Goal: Task Accomplishment & Management: Manage account settings

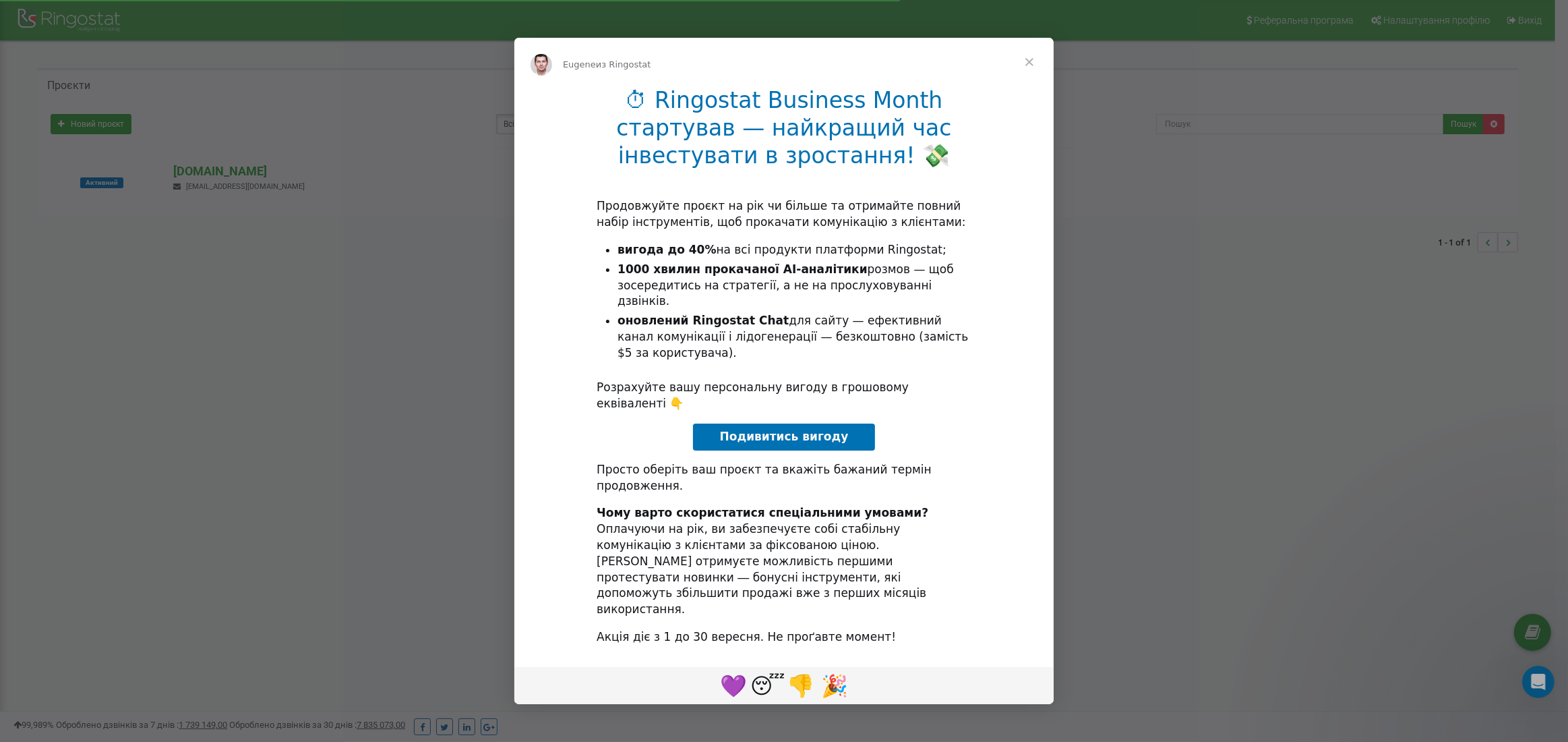
click at [1028, 86] on span "Закрыть" at bounding box center [1029, 61] width 49 height 49
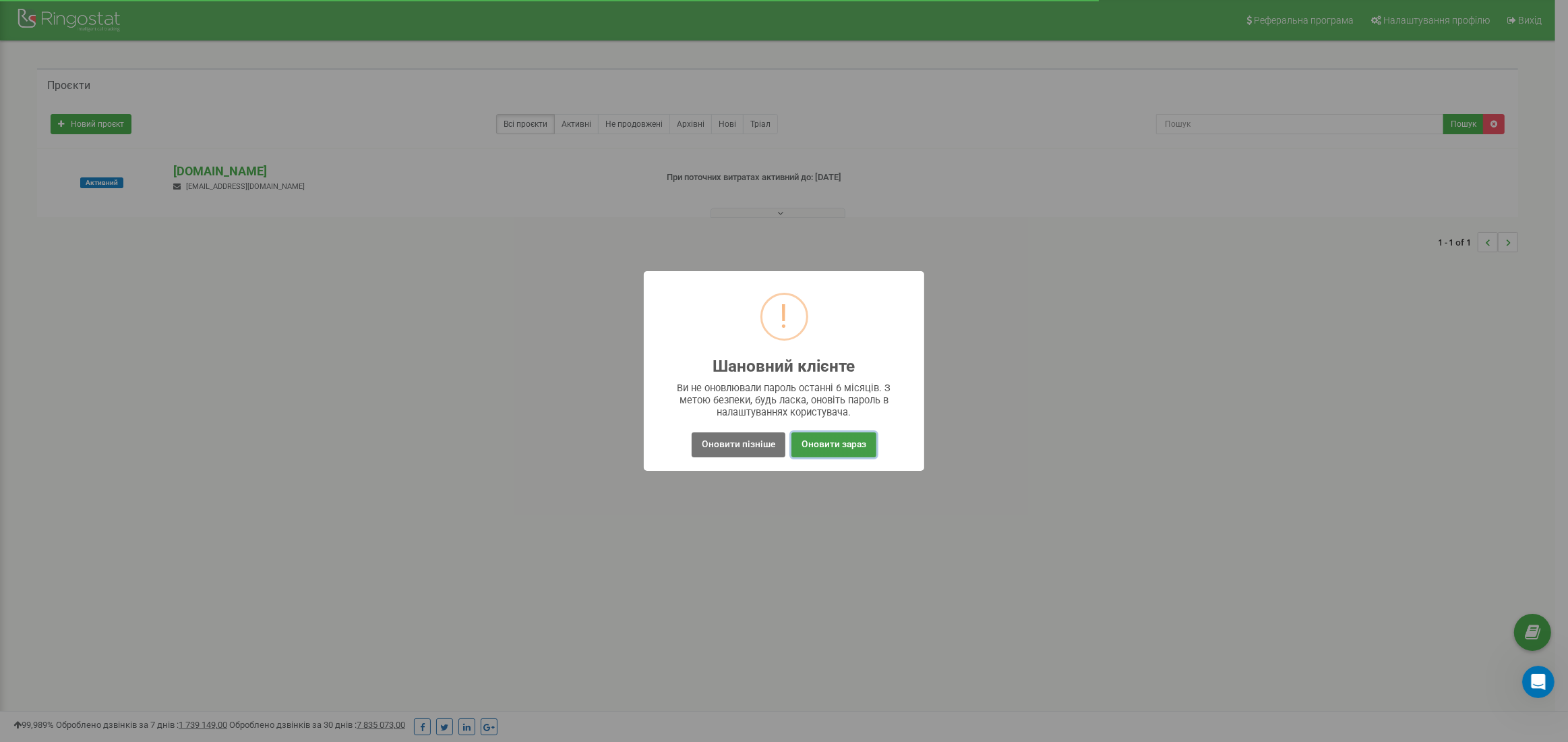
click at [821, 436] on button "Оновити зараз" at bounding box center [834, 444] width 85 height 25
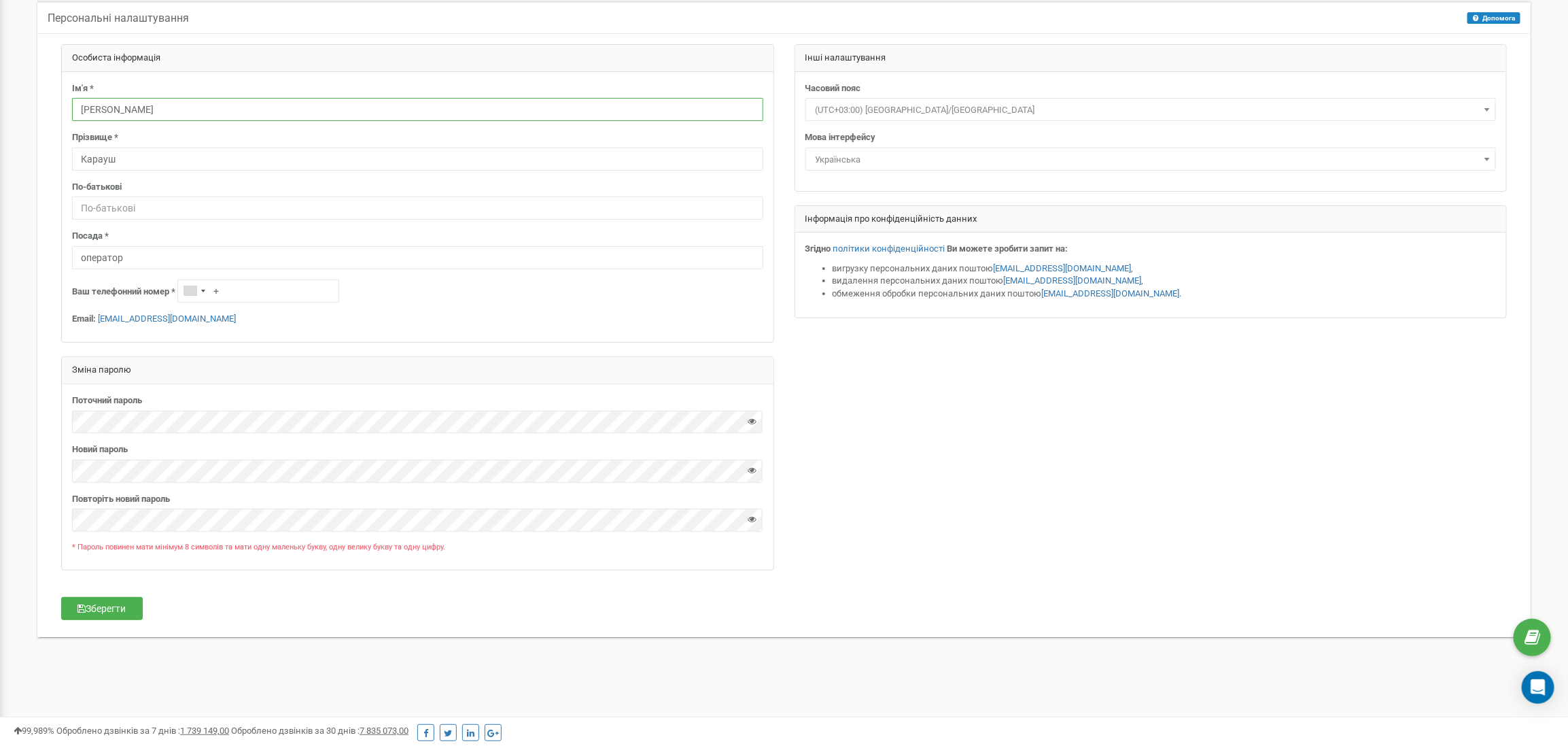
click at [138, 106] on input "Ольга" at bounding box center [417, 109] width 691 height 23
type input "Валерія"
click at [131, 162] on input "Карауш" at bounding box center [417, 159] width 691 height 23
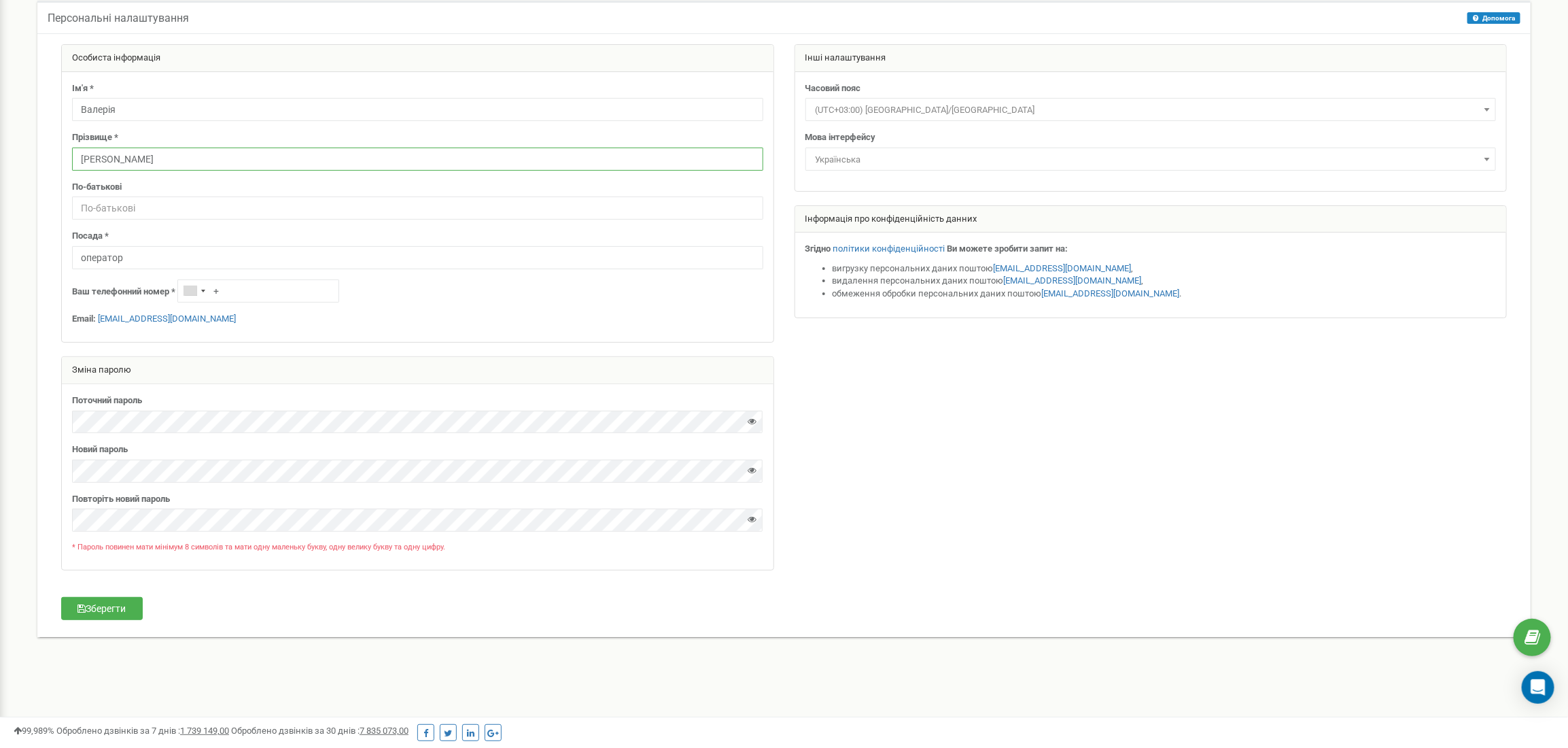
type input "Колмиченко"
click at [126, 564] on div "Поточний пароль Новий пароль" at bounding box center [417, 477] width 711 height 186
click at [752, 471] on icon at bounding box center [752, 469] width 9 height 9
click at [755, 522] on icon at bounding box center [752, 519] width 9 height 9
click at [133, 611] on button "Зберегти" at bounding box center [102, 609] width 81 height 23
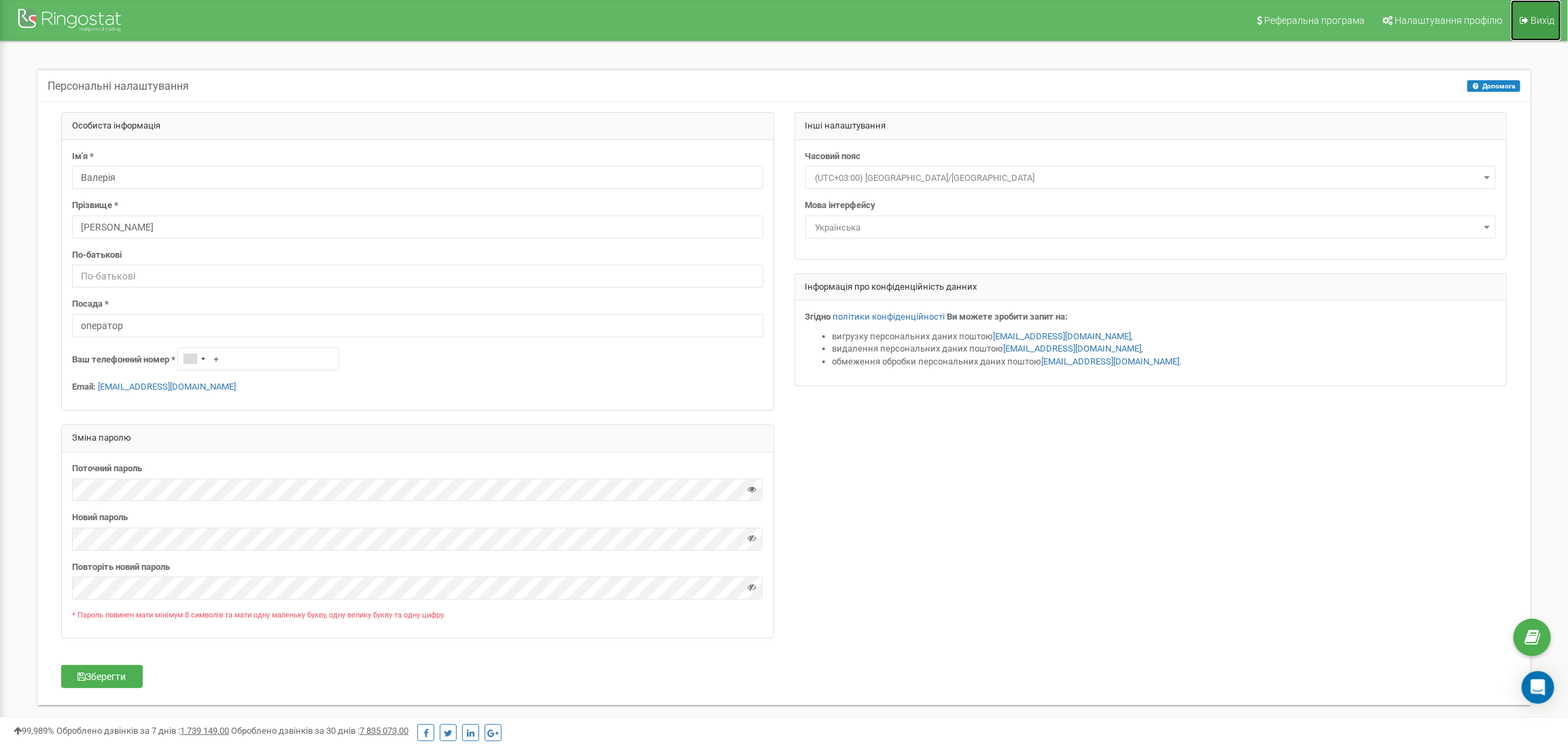
click at [1547, 8] on link "Вихід" at bounding box center [1536, 20] width 50 height 41
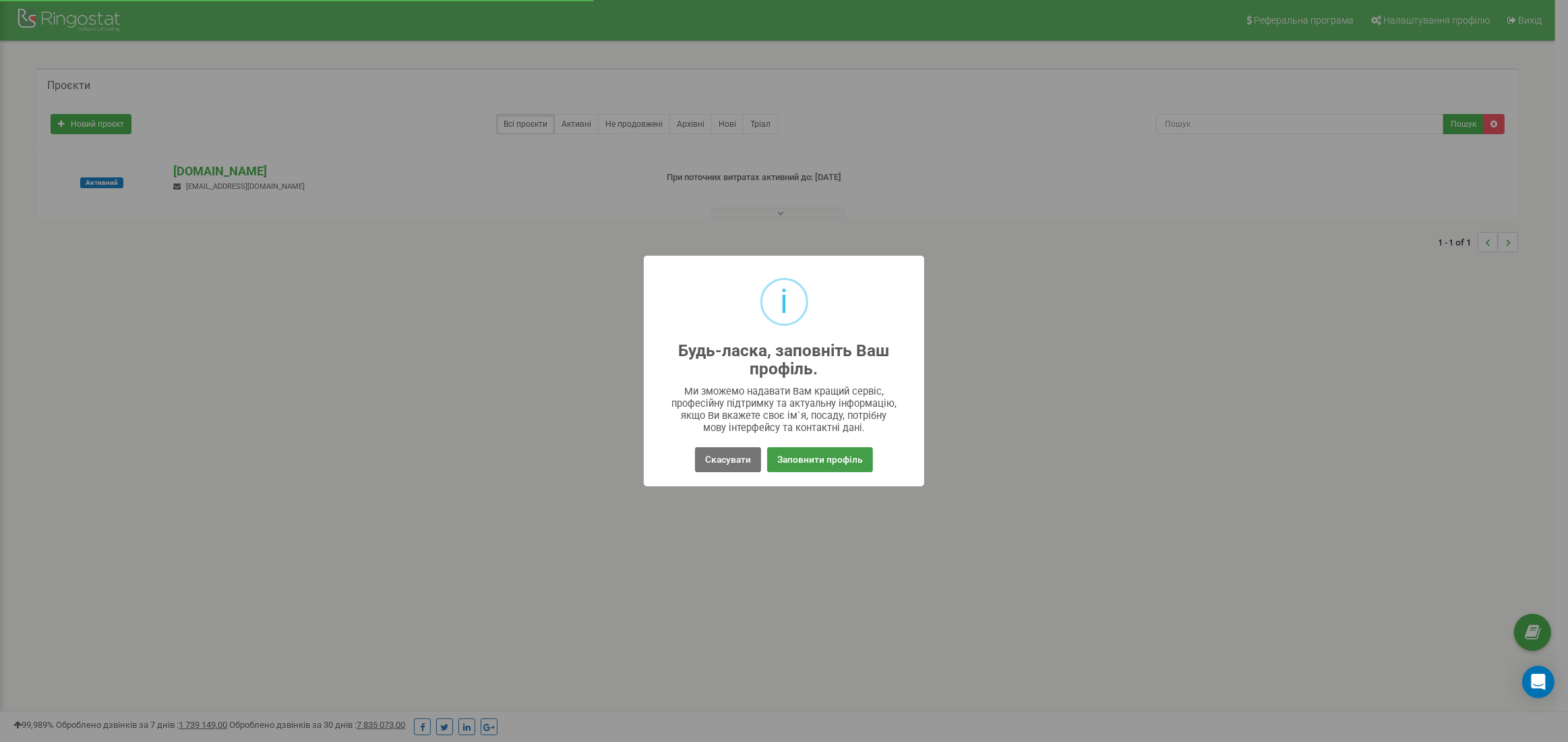
click at [799, 462] on button "Заповнити профіль" at bounding box center [820, 460] width 106 height 25
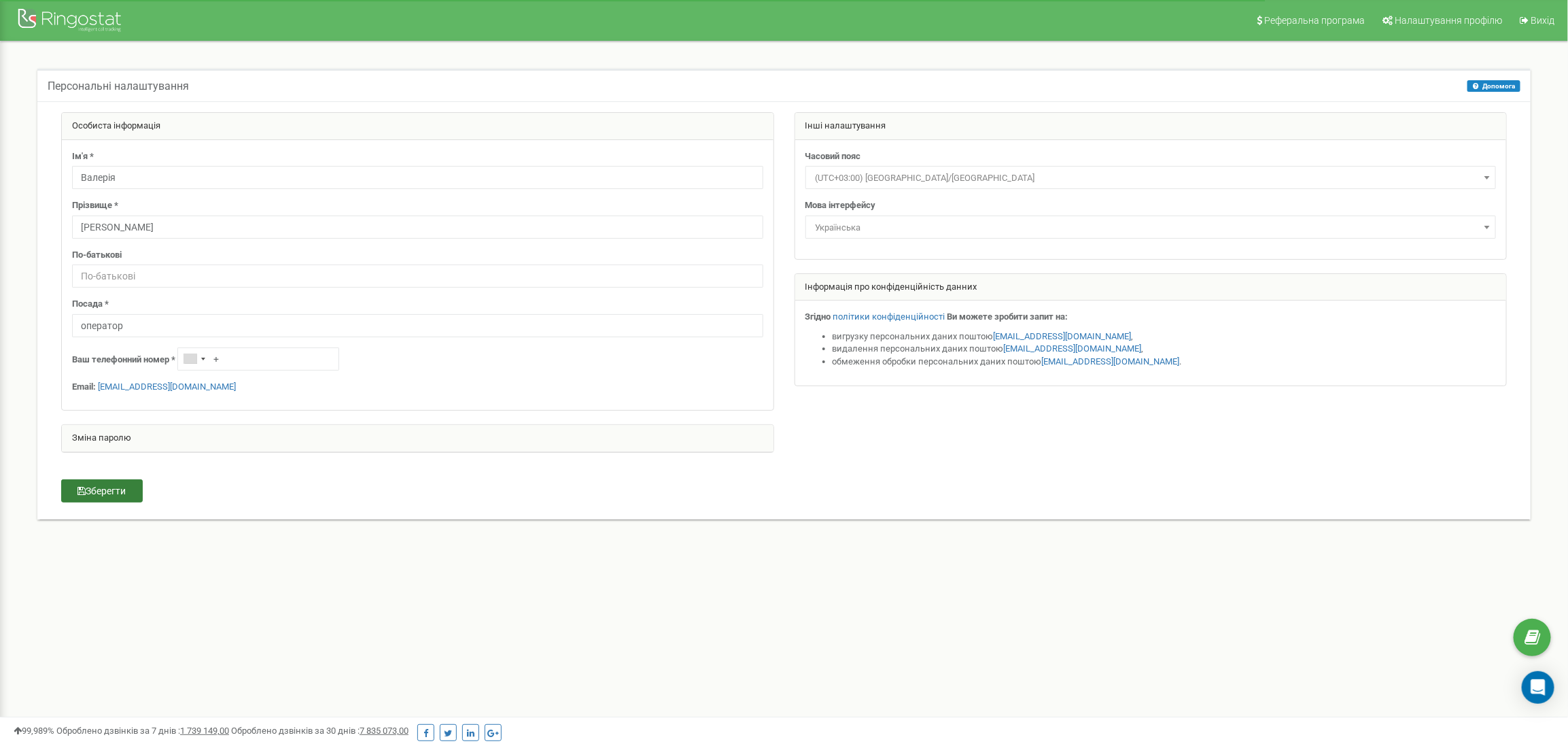
click at [88, 491] on button "Зберегти" at bounding box center [102, 491] width 81 height 23
click at [1550, 26] on button "×" at bounding box center [1551, 24] width 8 height 19
click at [1550, 18] on button "×" at bounding box center [1551, 24] width 8 height 19
